Goal: Check status

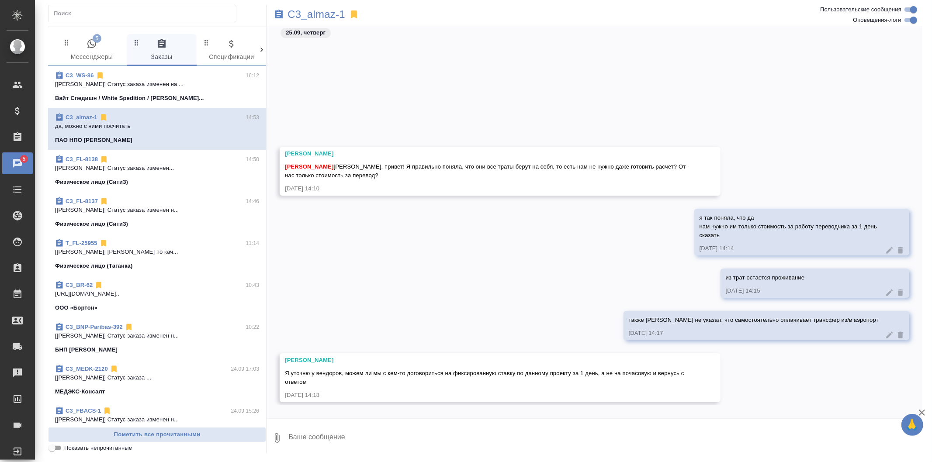
scroll to position [147, 0]
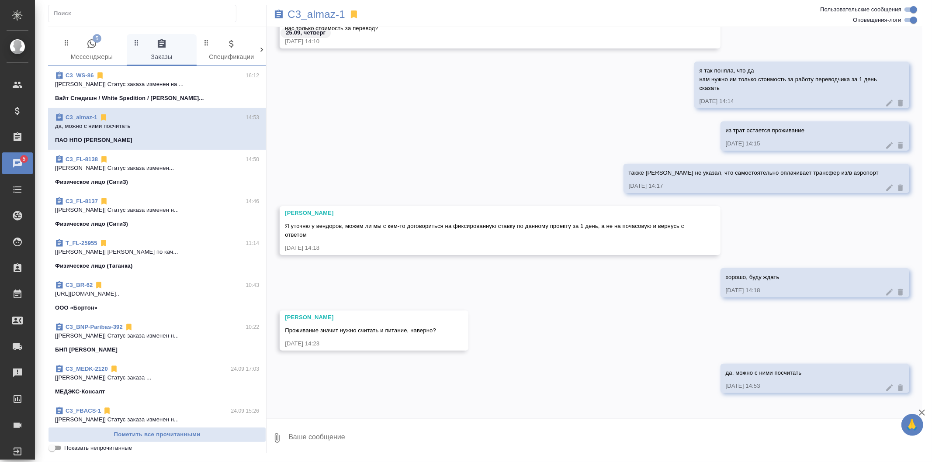
click at [188, 90] on span "C3_WS-86 16:12 [Валеев Динар] Статус заказа изменен на ... Вайт Спедишн / White…" at bounding box center [157, 86] width 204 height 31
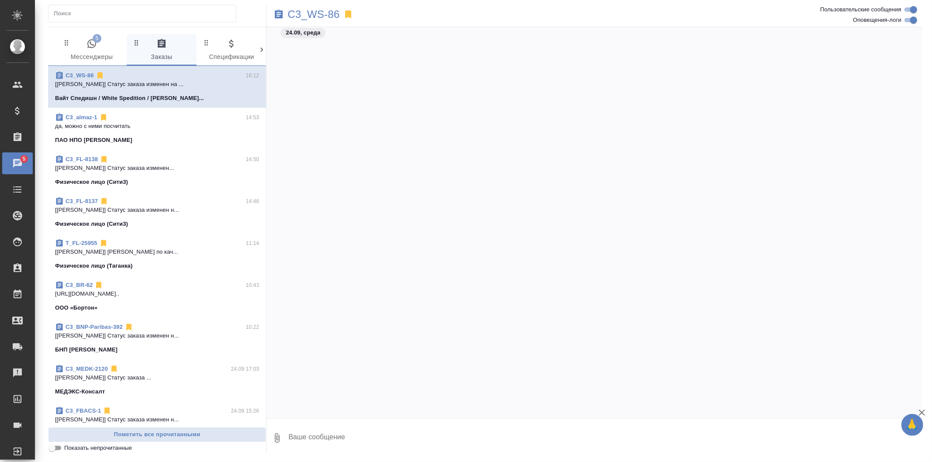
scroll to position [4028, 0]
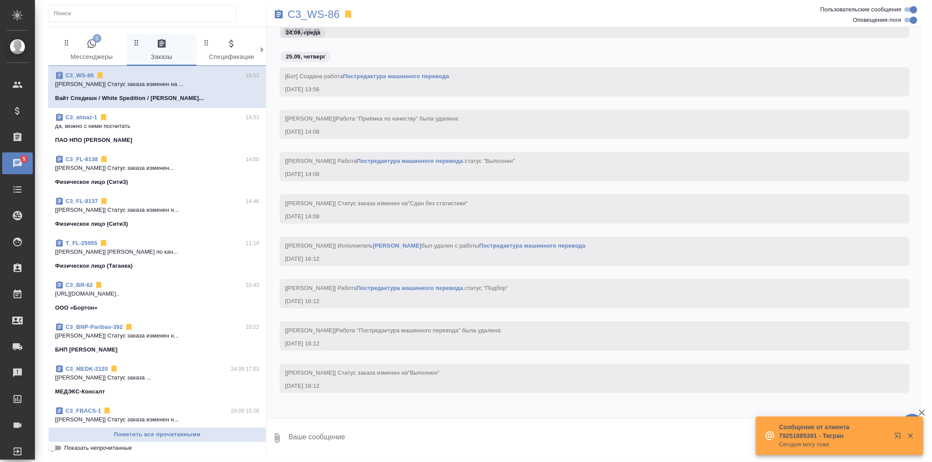
click at [99, 42] on span "5" at bounding box center [97, 38] width 9 height 9
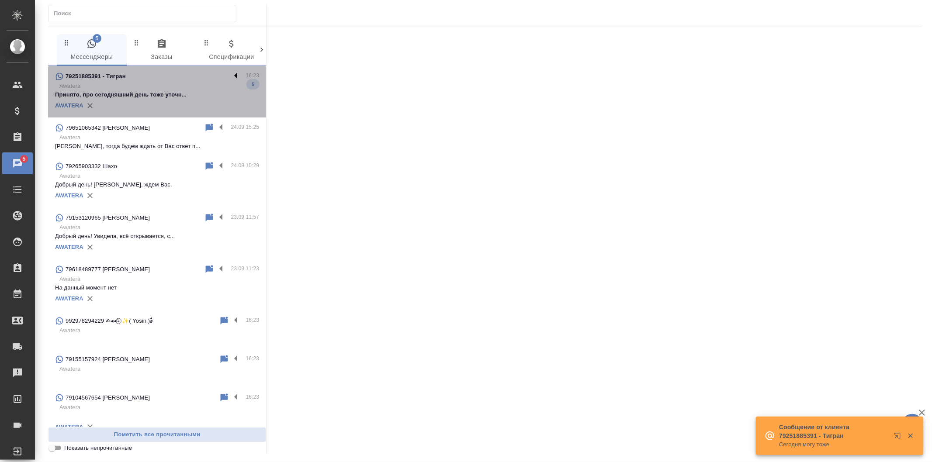
click at [231, 74] on label at bounding box center [238, 76] width 15 height 10
click at [0, 0] on input "checkbox" at bounding box center [0, 0] width 0 height 0
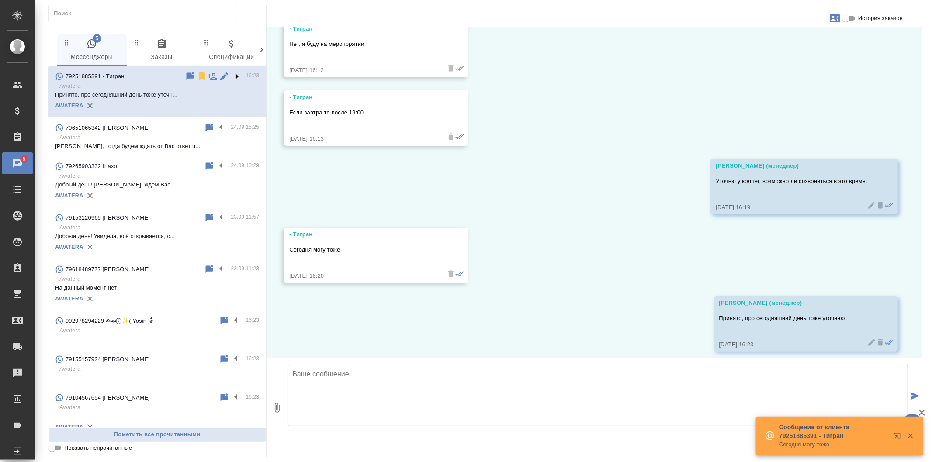
scroll to position [427, 0]
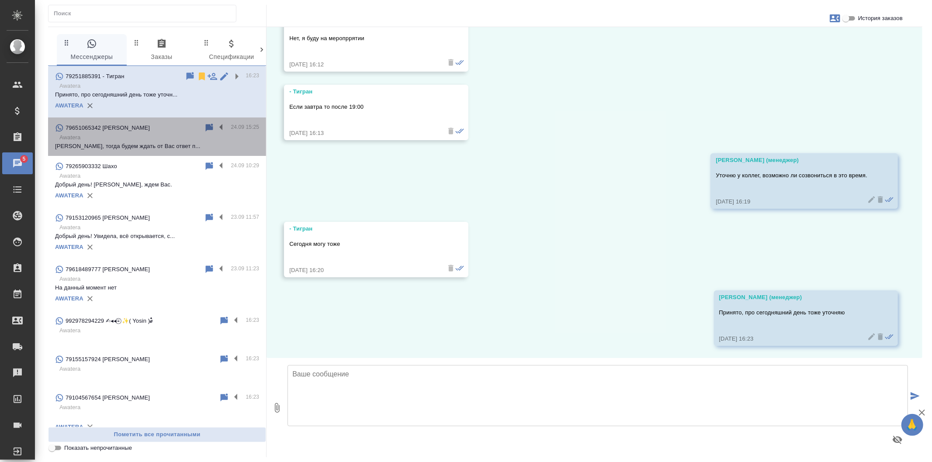
click at [204, 139] on p "Awatera" at bounding box center [159, 137] width 200 height 9
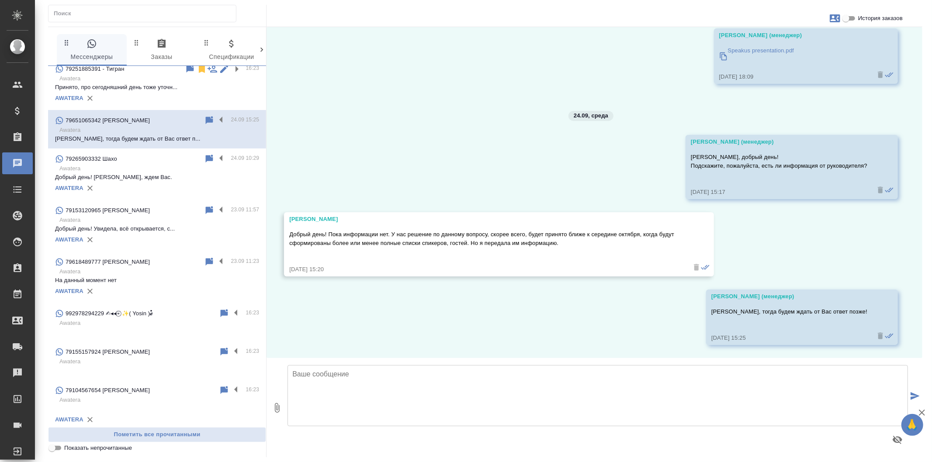
scroll to position [11, 0]
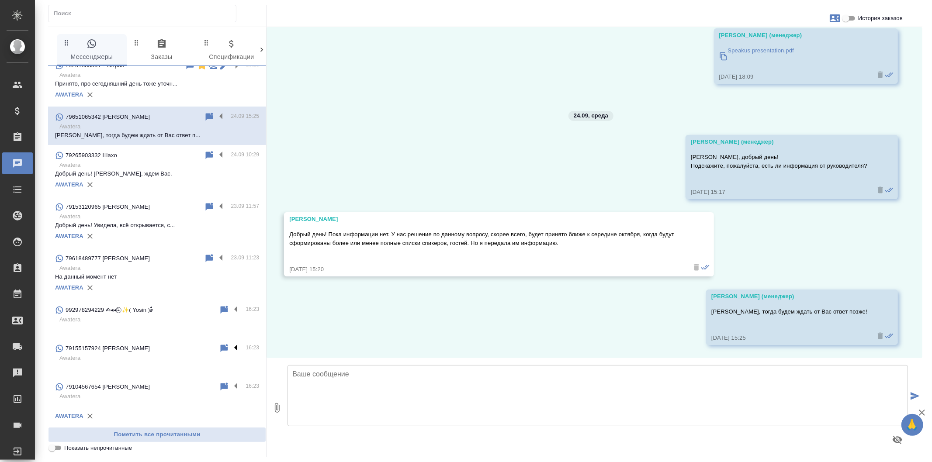
click at [231, 348] on label at bounding box center [238, 349] width 15 height 10
click at [0, 0] on input "checkbox" at bounding box center [0, 0] width 0 height 0
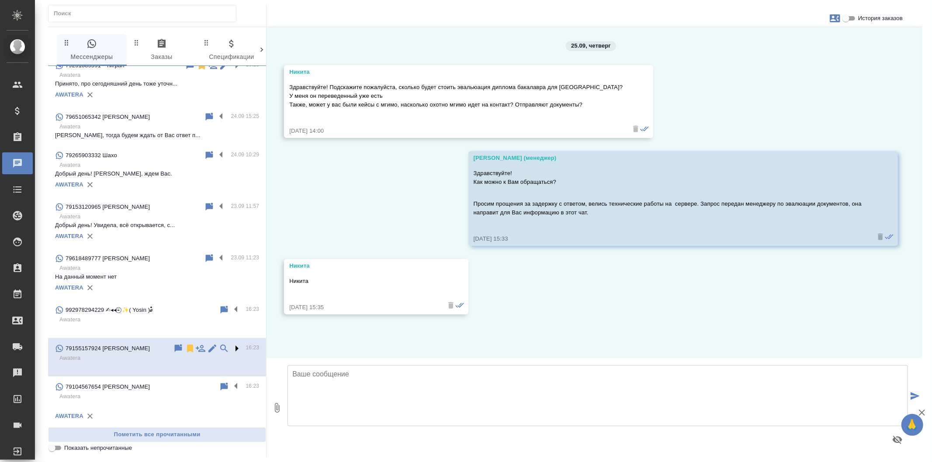
scroll to position [0, 0]
click at [187, 348] on icon at bounding box center [190, 349] width 6 height 8
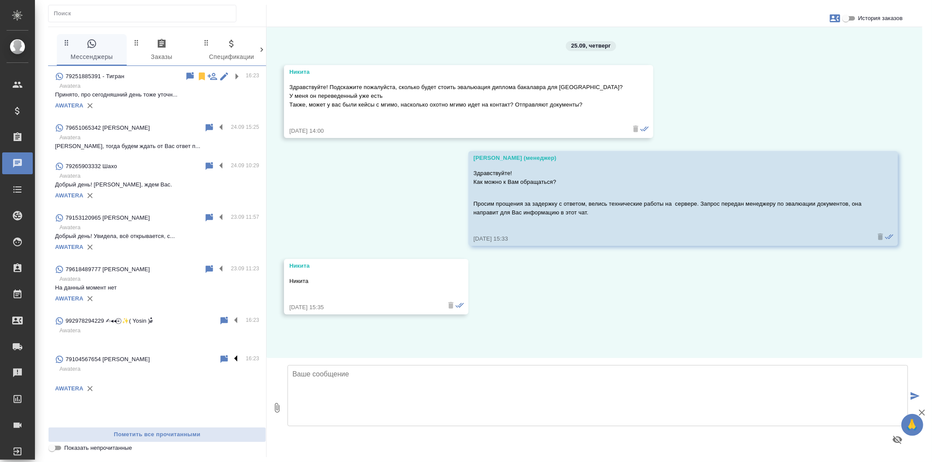
click at [235, 359] on label at bounding box center [238, 359] width 15 height 10
click at [0, 0] on input "checkbox" at bounding box center [0, 0] width 0 height 0
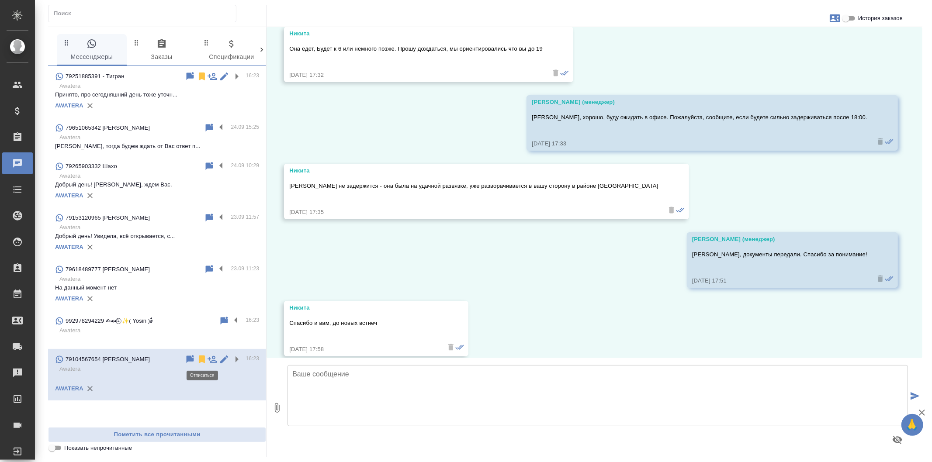
scroll to position [1845, 0]
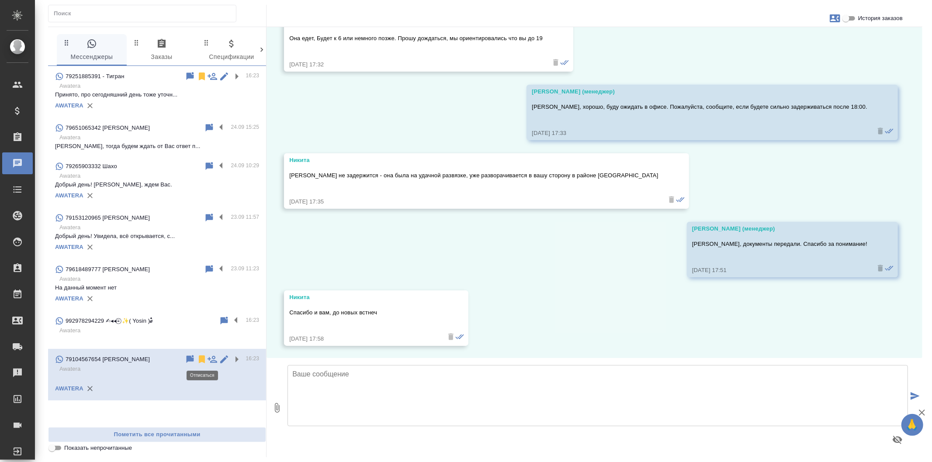
click at [203, 357] on icon at bounding box center [202, 360] width 6 height 8
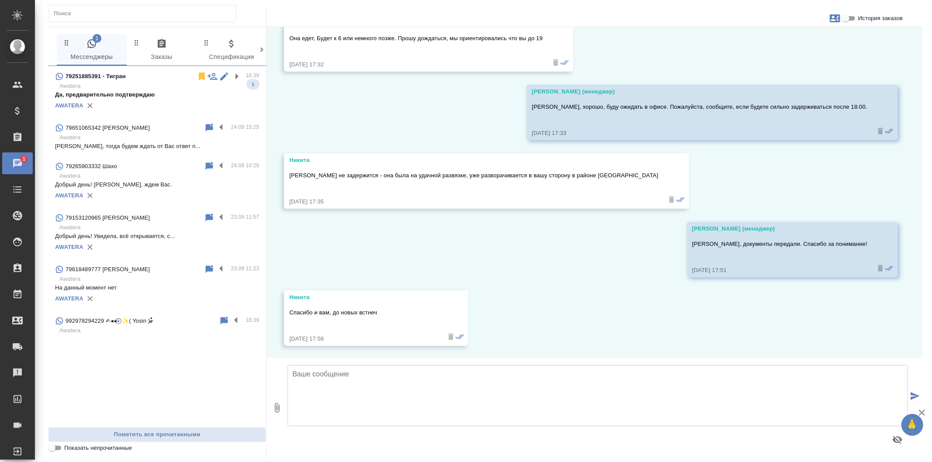
click at [153, 324] on p "992978294229 ✍︎◂◂⍣̶⃝̶ ✨( Yosin )⸙ꠋꠋꠋꠋꠋ" at bounding box center [110, 321] width 88 height 9
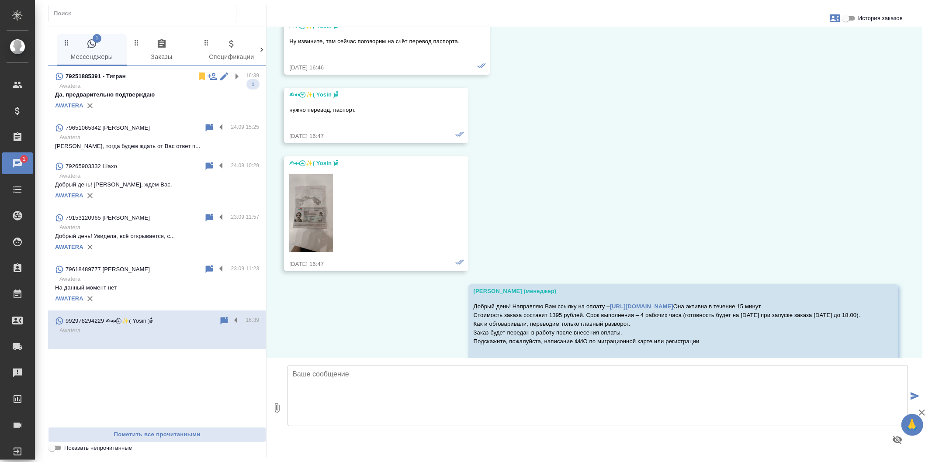
scroll to position [104, 0]
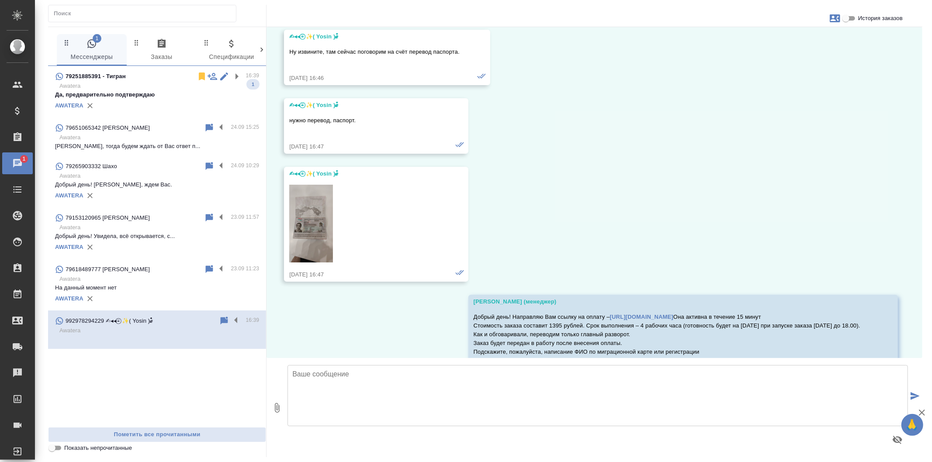
click at [311, 240] on img at bounding box center [311, 224] width 44 height 78
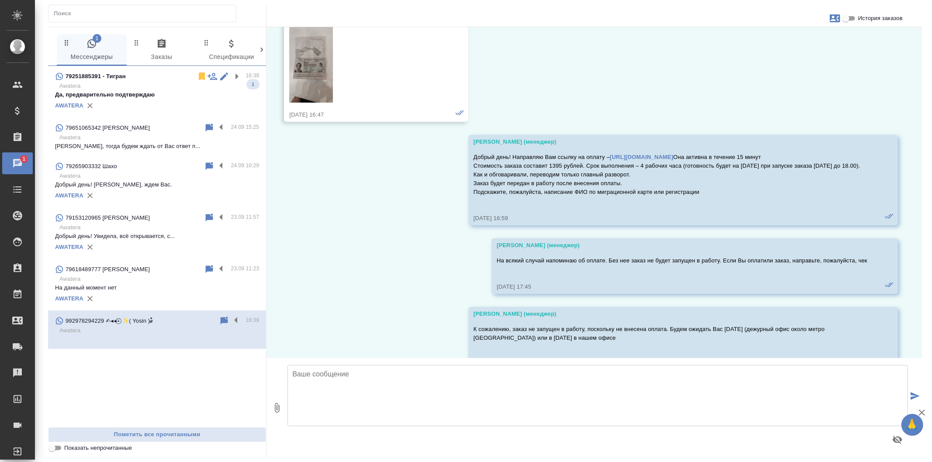
scroll to position [299, 0]
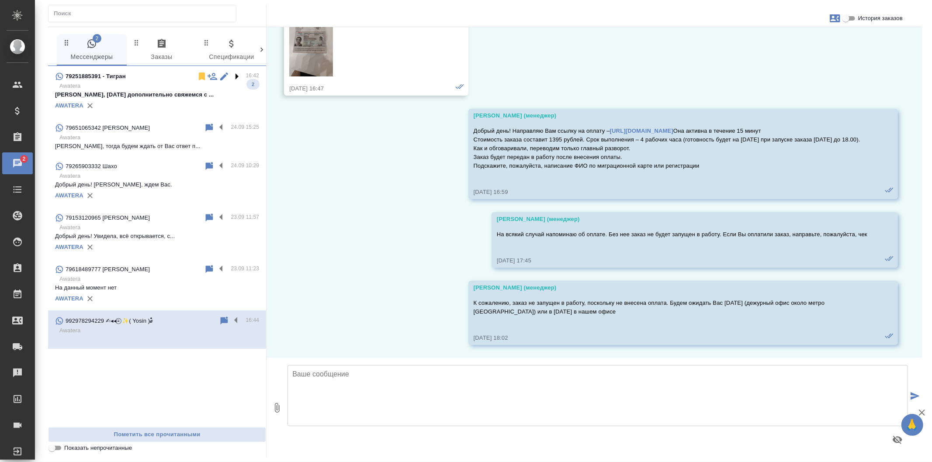
click at [235, 77] on label at bounding box center [238, 76] width 15 height 10
click at [0, 0] on input "checkbox" at bounding box center [0, 0] width 0 height 0
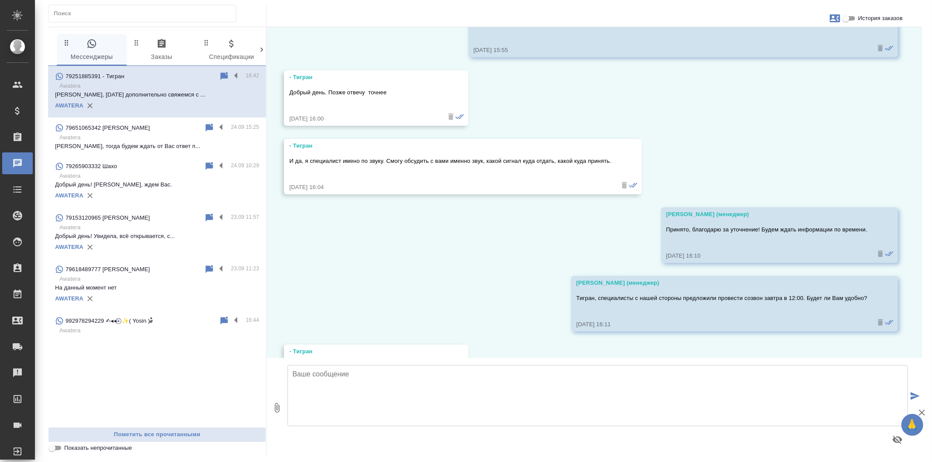
scroll to position [0, 0]
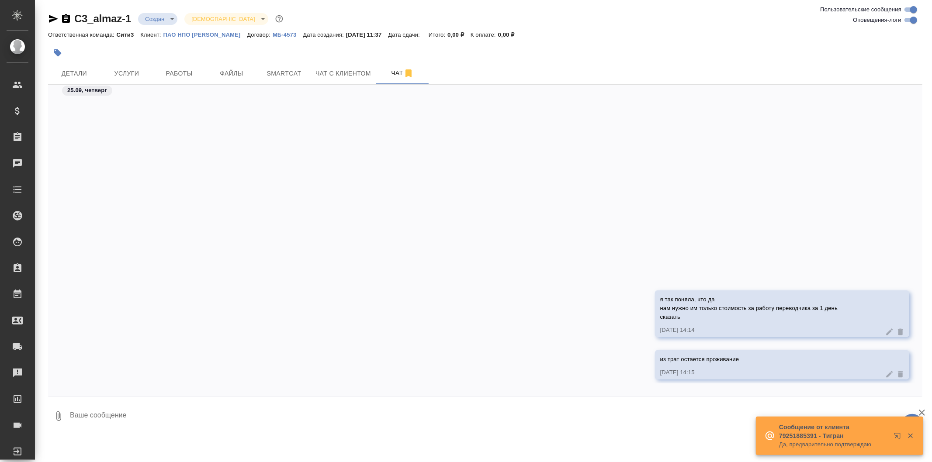
scroll to position [243, 0]
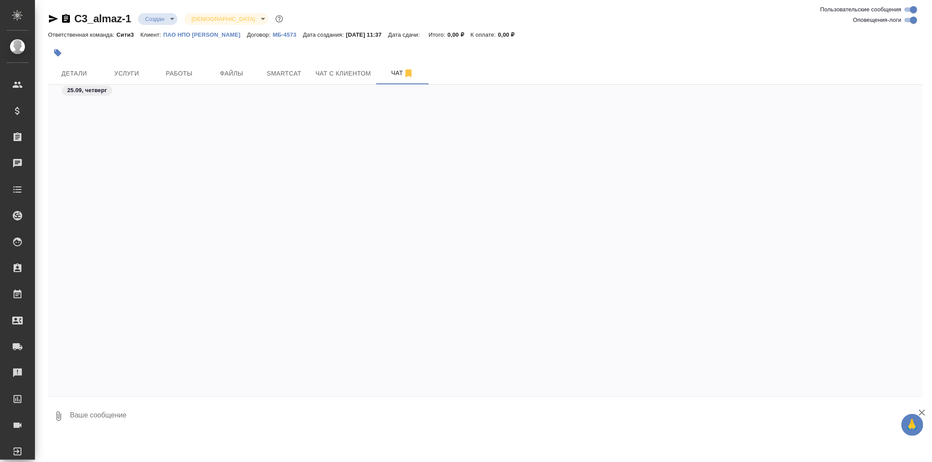
scroll to position [243, 0]
